Goal: Information Seeking & Learning: Learn about a topic

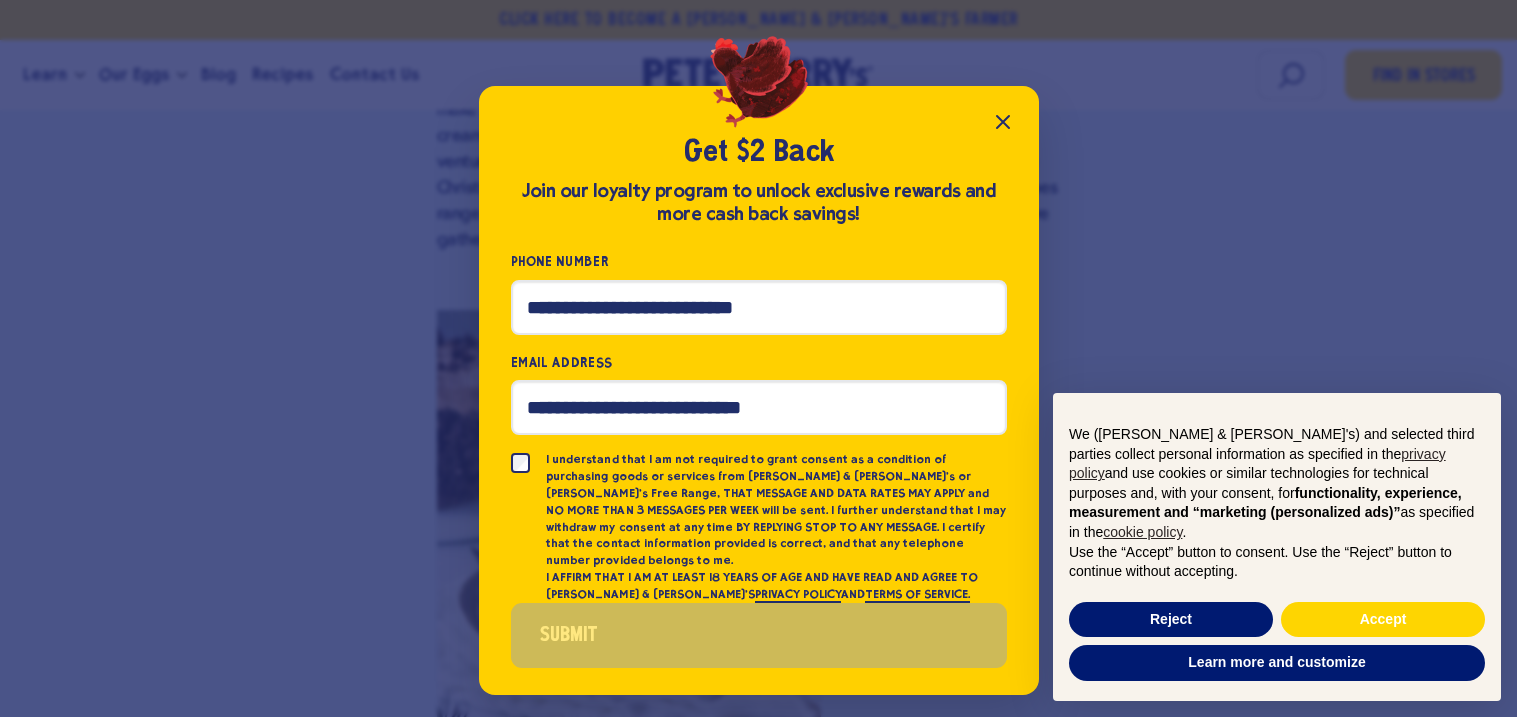
scroll to position [1517, 0]
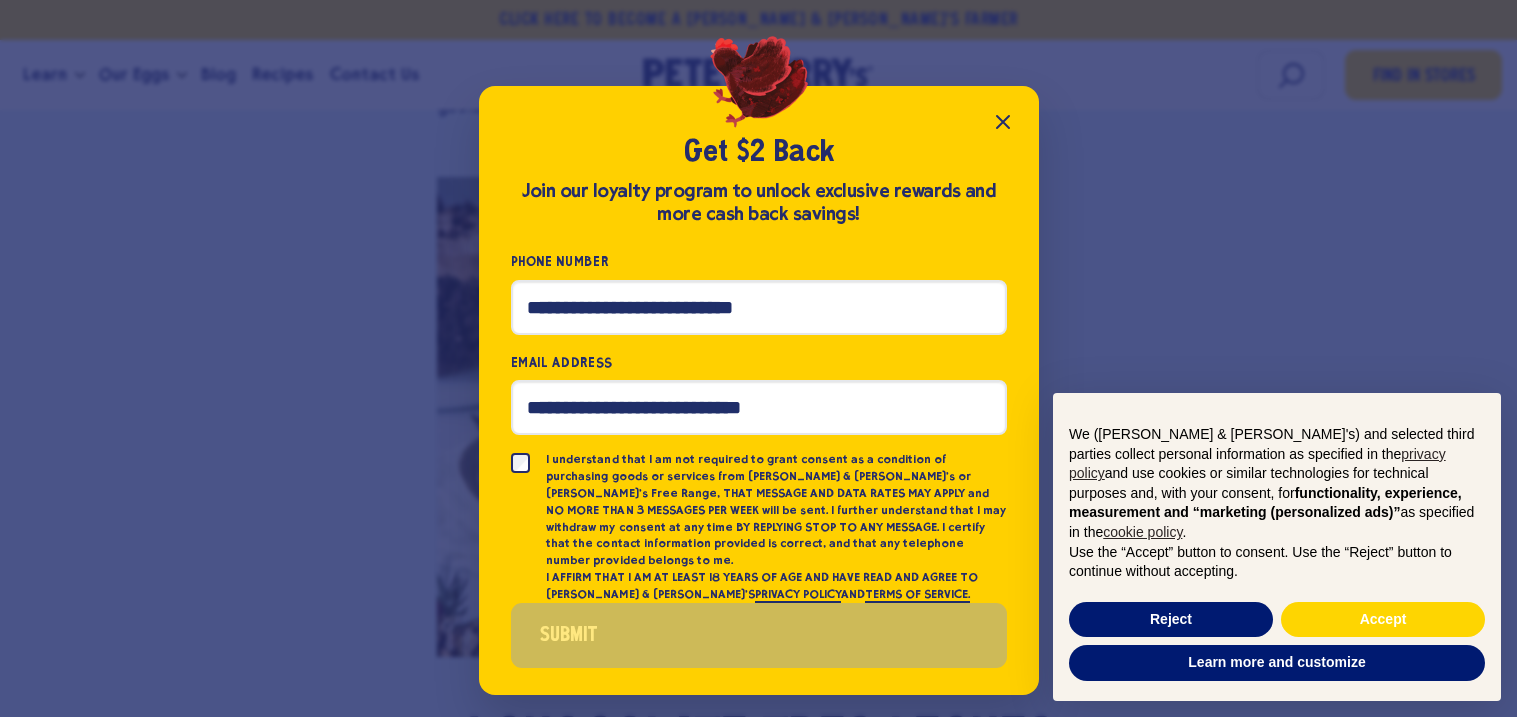
click at [1012, 130] on icon "Close popup" at bounding box center [1003, 122] width 24 height 24
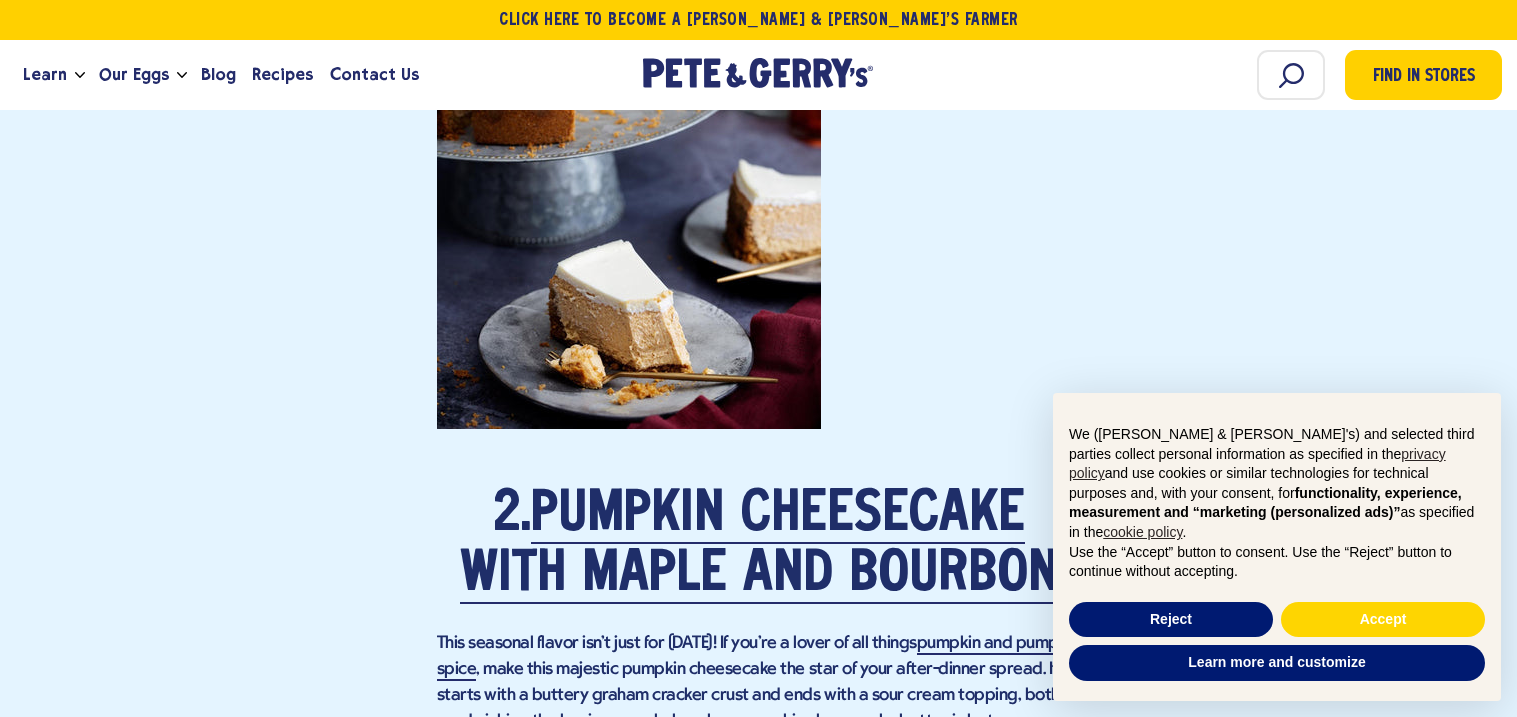
scroll to position [2588, 0]
click at [1447, 611] on button "Accept" at bounding box center [1383, 620] width 204 height 36
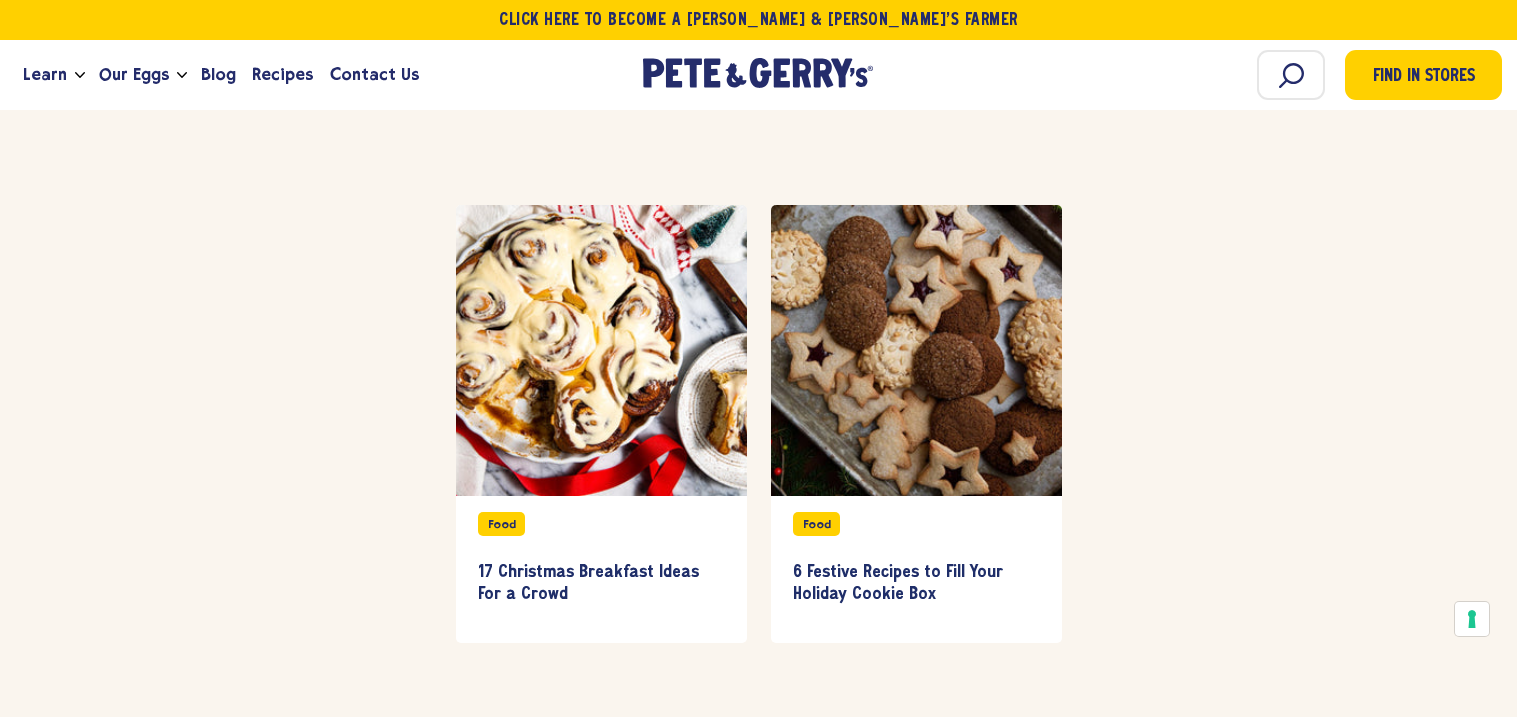
scroll to position [14506, 0]
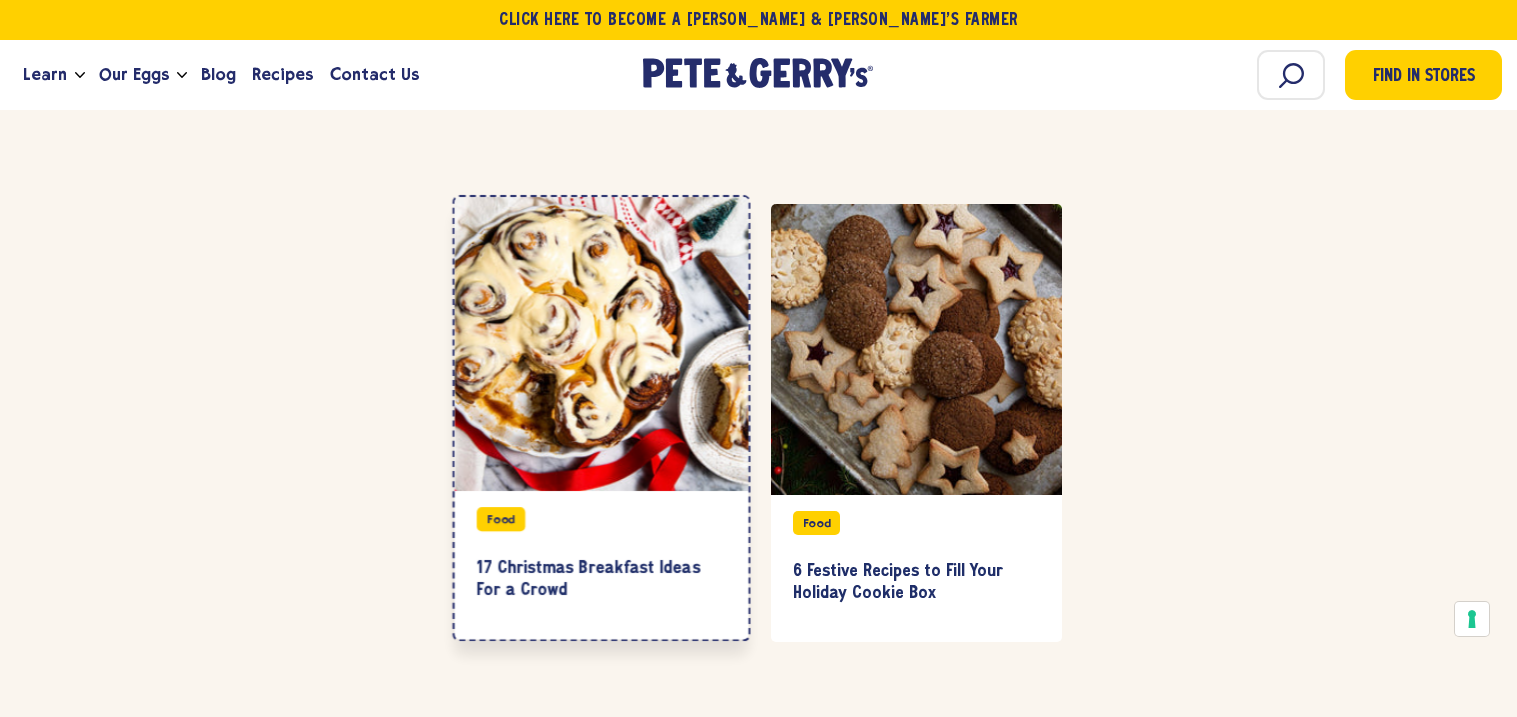
click at [676, 264] on div at bounding box center [601, 344] width 294 height 294
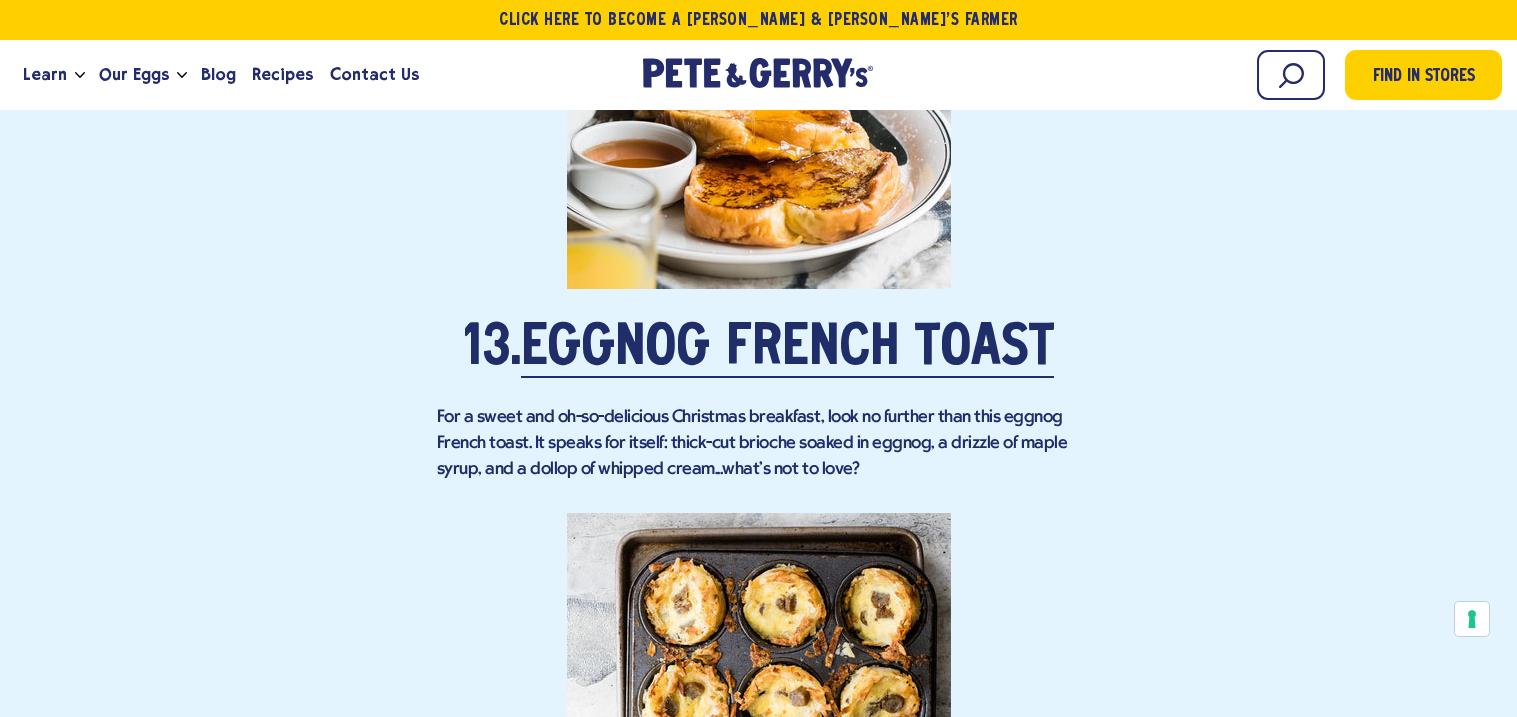
scroll to position [11477, 0]
